Goal: Transaction & Acquisition: Purchase product/service

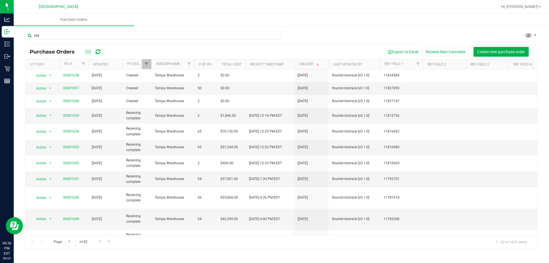
type input "rad"
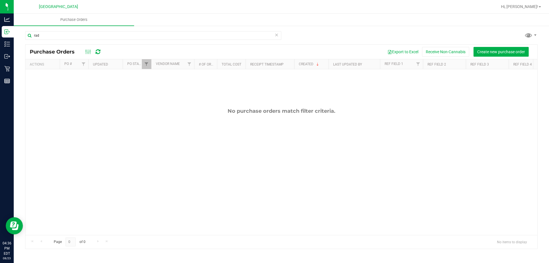
drag, startPoint x: 92, startPoint y: 103, endPoint x: 43, endPoint y: 57, distance: 67.0
click at [92, 104] on div "No purchase orders match filter criteria." at bounding box center [281, 171] width 512 height 204
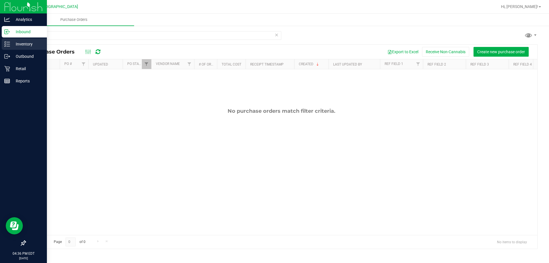
click at [8, 44] on line at bounding box center [8, 44] width 3 height 0
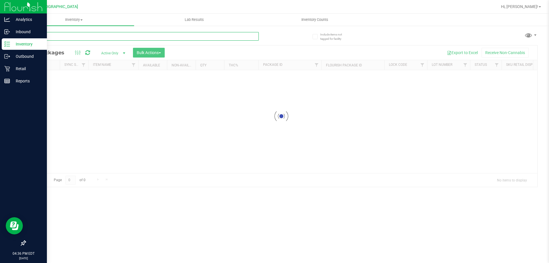
click at [47, 38] on input "text" at bounding box center [142, 36] width 234 height 9
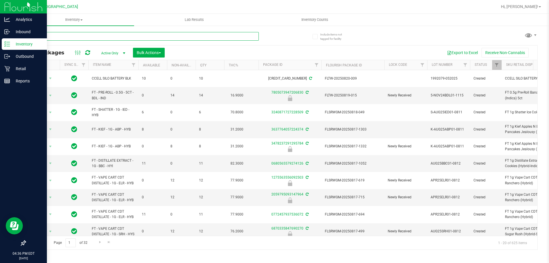
type input "rad"
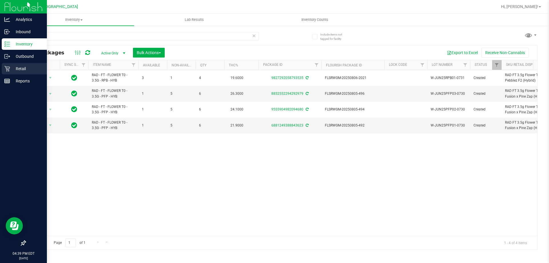
click at [8, 72] on div "Retail" at bounding box center [24, 68] width 45 height 11
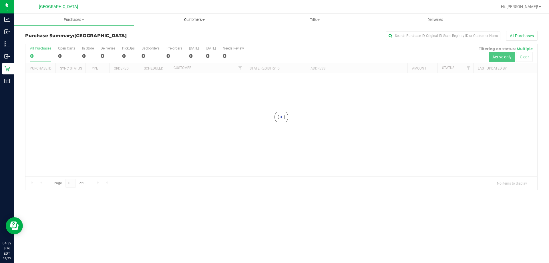
click at [196, 20] on span "Customers" at bounding box center [194, 19] width 120 height 5
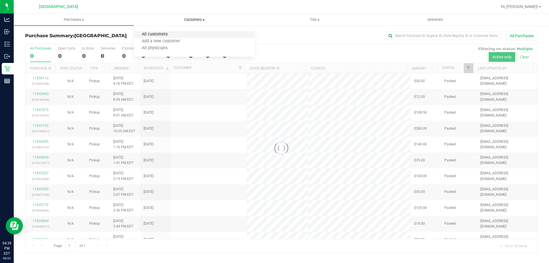
click at [158, 36] on span "All customers" at bounding box center [154, 34] width 41 height 5
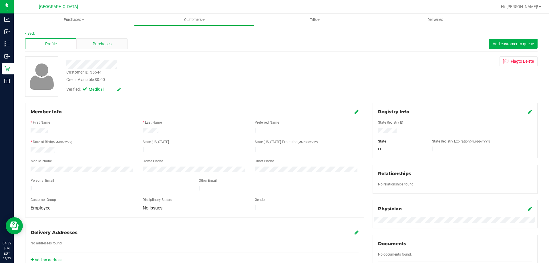
click at [106, 43] on span "Purchases" at bounding box center [102, 44] width 19 height 6
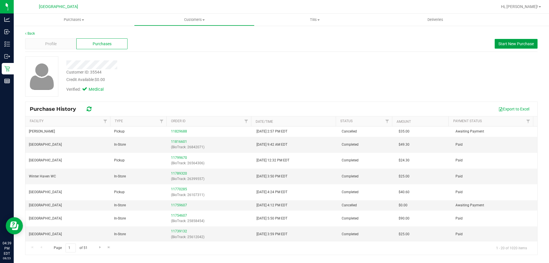
click at [507, 45] on span "Start New Purchase" at bounding box center [515, 43] width 35 height 5
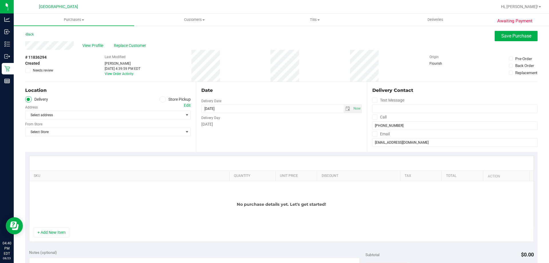
click at [162, 99] on icon at bounding box center [162, 99] width 3 height 0
click at [0, 0] on input "Store Pickup" at bounding box center [0, 0] width 0 height 0
click at [140, 114] on span "Select Store" at bounding box center [104, 115] width 158 height 8
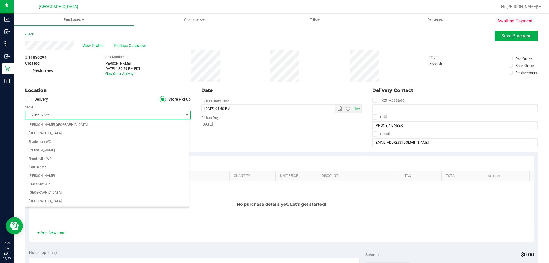
scroll to position [84, 0]
click at [31, 199] on li "[GEOGRAPHIC_DATA]" at bounding box center [107, 202] width 164 height 9
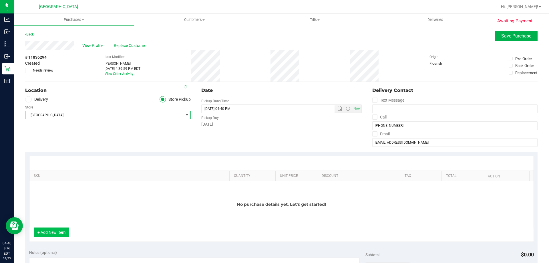
click at [60, 231] on button "+ Add New Item" at bounding box center [51, 232] width 35 height 10
click at [56, 234] on button "+ Add New Item" at bounding box center [51, 232] width 35 height 10
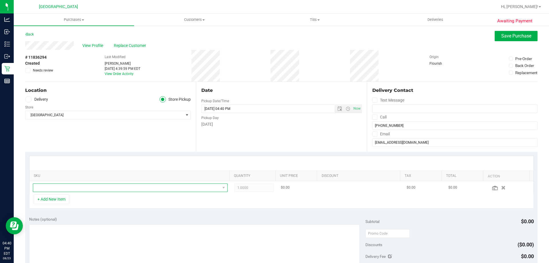
click at [73, 190] on span "NO DATA FOUND" at bounding box center [126, 188] width 187 height 8
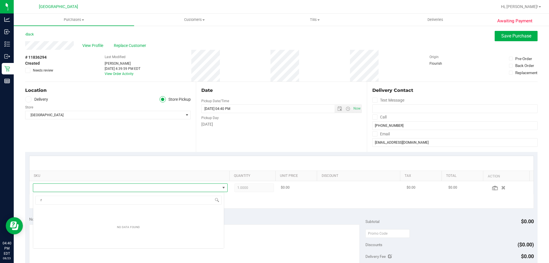
scroll to position [28588, 28406]
type input "rad"
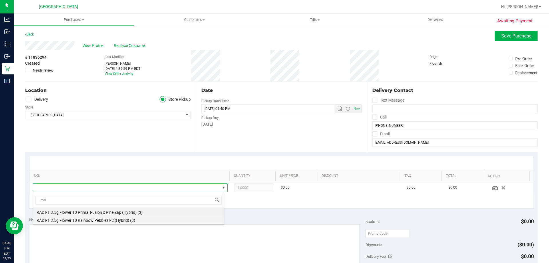
click at [87, 218] on li "RAD FT 3.5g Flower T0 Rainbow Pebblez F2 (Hybrid) (3)" at bounding box center [128, 219] width 191 height 8
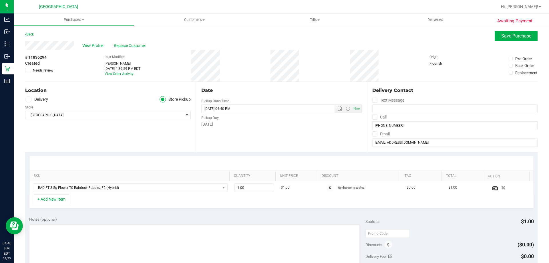
click at [157, 202] on div "+ Add New Item" at bounding box center [281, 201] width 505 height 14
drag, startPoint x: 248, startPoint y: 188, endPoint x: 178, endPoint y: 202, distance: 71.4
click at [198, 196] on div "SKU Quantity Unit Price Discount Tax Total Action RAD FT 3.5g Flower T0 Rainbow…" at bounding box center [281, 182] width 505 height 53
type input "2"
type input "2.00"
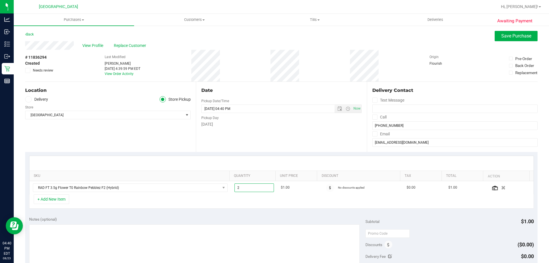
click at [175, 213] on div "Notes (optional) Subtotal $1.00 Discounts ($0.00) Delivery Fee $0.00 Sales Tax …" at bounding box center [281, 263] width 512 height 103
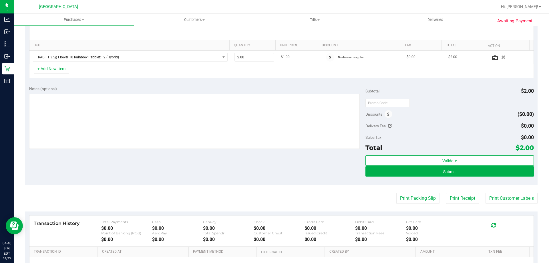
scroll to position [143, 0]
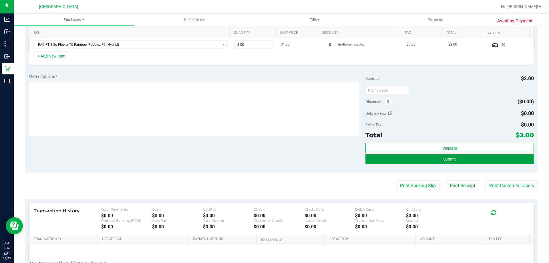
click at [452, 160] on span "Submit" at bounding box center [449, 159] width 13 height 5
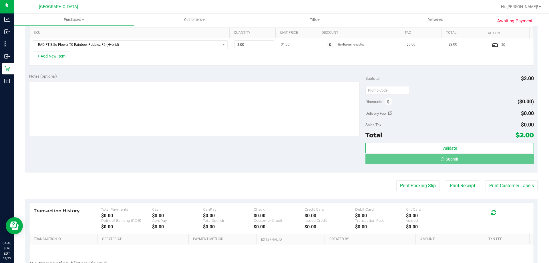
click at [270, 159] on div "Notes (optional) Subtotal $2.00 Discounts ($0.00) Delivery Fee $0.00 Sales Tax …" at bounding box center [281, 120] width 512 height 103
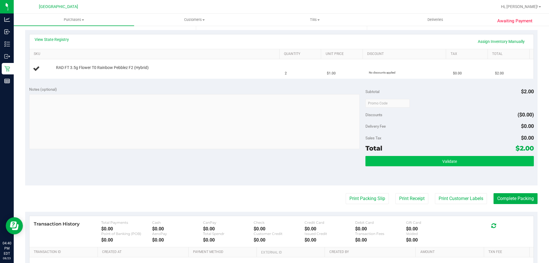
scroll to position [114, 0]
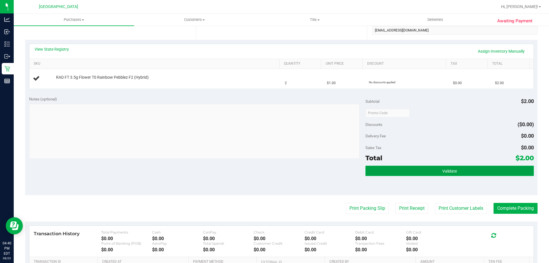
click at [424, 168] on button "Validate" at bounding box center [449, 171] width 168 height 10
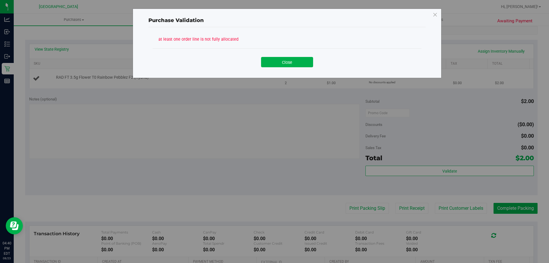
drag, startPoint x: 294, startPoint y: 62, endPoint x: 296, endPoint y: 80, distance: 18.1
click at [293, 61] on button "Close" at bounding box center [287, 62] width 52 height 10
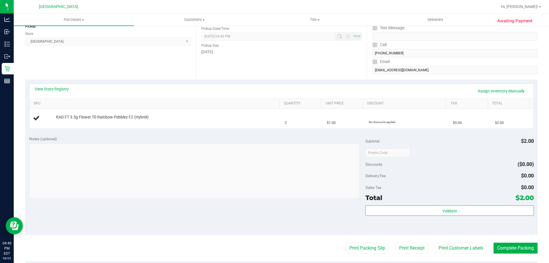
scroll to position [0, 0]
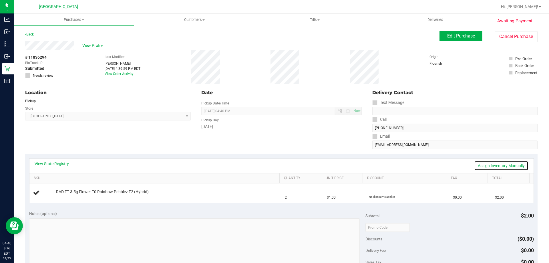
click at [478, 165] on link "Assign Inventory Manually" at bounding box center [501, 166] width 54 height 10
click at [71, 196] on link "Add Package" at bounding box center [66, 196] width 21 height 4
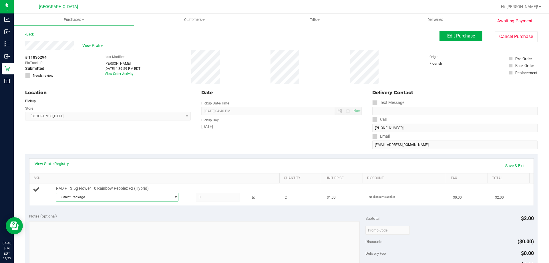
click at [111, 197] on span "Select Package" at bounding box center [113, 197] width 115 height 8
click at [111, 221] on span "( W-JUN25RPB01-0731 | orig: FLSRWGM-20250806-2021 )" at bounding box center [137, 220] width 90 height 4
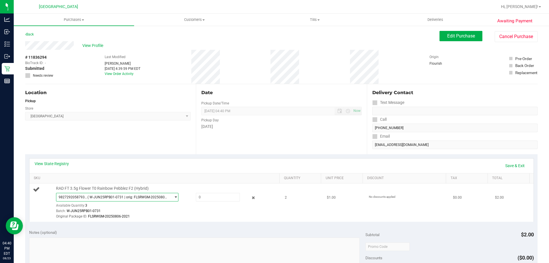
click at [173, 221] on td "RAD FT 3.5g Flower T0 Rainbow Pebblez F2 (Hybrid) 9827292058793535 ( W-JUN25RPB…" at bounding box center [155, 202] width 252 height 38
drag, startPoint x: 189, startPoint y: 200, endPoint x: 178, endPoint y: 200, distance: 11.4
click at [178, 193] on div "9827292058793535 ( W-JUN25RPB01-0731 | orig: FLSRWGM-20250806-2021 ) 9827292058…" at bounding box center [166, 193] width 221 height 0
drag, startPoint x: 192, startPoint y: 197, endPoint x: 194, endPoint y: 213, distance: 16.2
click at [185, 201] on div "32" at bounding box center [212, 197] width 55 height 9
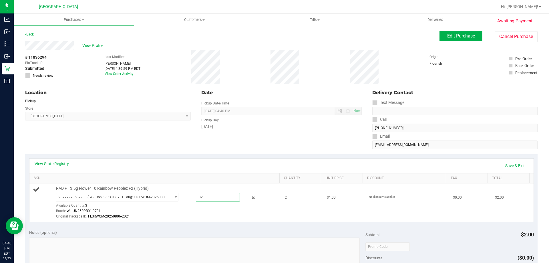
type input "2"
type input "2.0000"
click at [196, 214] on div "Original Package ID: FLSRWGM-20250806-2021" at bounding box center [166, 216] width 221 height 5
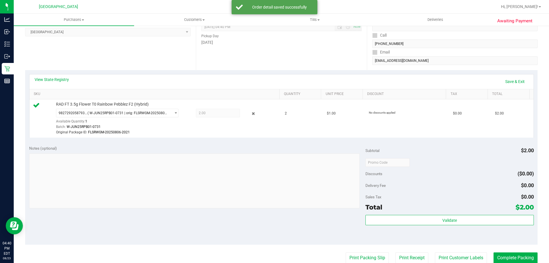
scroll to position [114, 0]
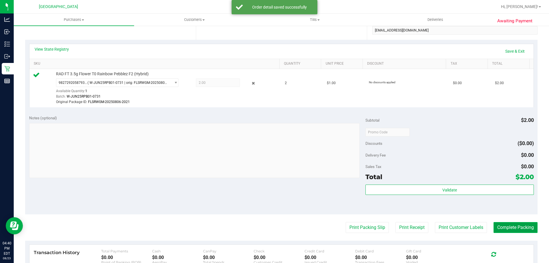
click at [497, 225] on button "Complete Packing" at bounding box center [516, 227] width 44 height 11
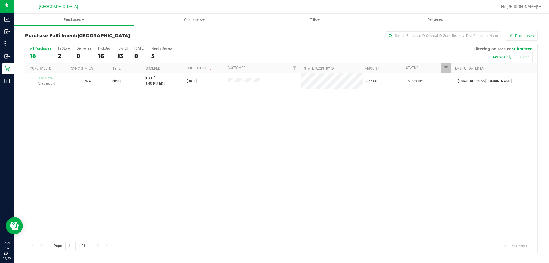
click at [253, 187] on div "11836296 (316858007) N/A Pickup [DATE] 4:40 PM EDT 8/23/2025 $35.00 Submitted […" at bounding box center [281, 156] width 512 height 166
click at [266, 162] on div "11836296 (316858007) N/A Pickup [DATE] 4:40 PM EDT 8/23/2025 $35.00 Submitted […" at bounding box center [281, 156] width 512 height 166
